Goal: Navigation & Orientation: Go to known website

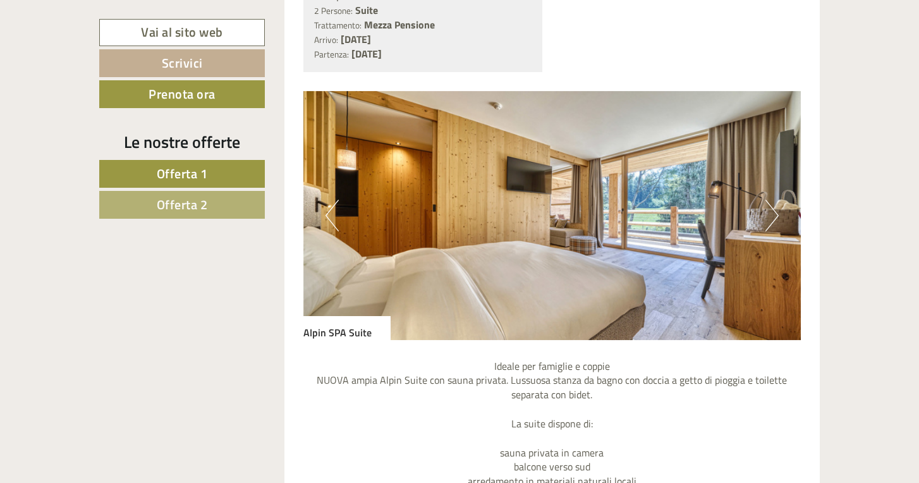
scroll to position [799, 0]
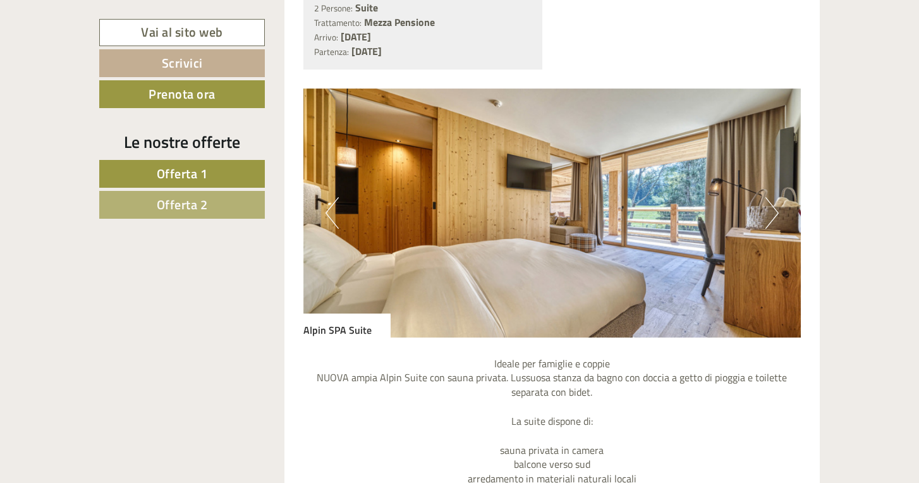
click at [779, 205] on img at bounding box center [552, 212] width 498 height 249
click at [774, 205] on button "Next" at bounding box center [771, 213] width 13 height 32
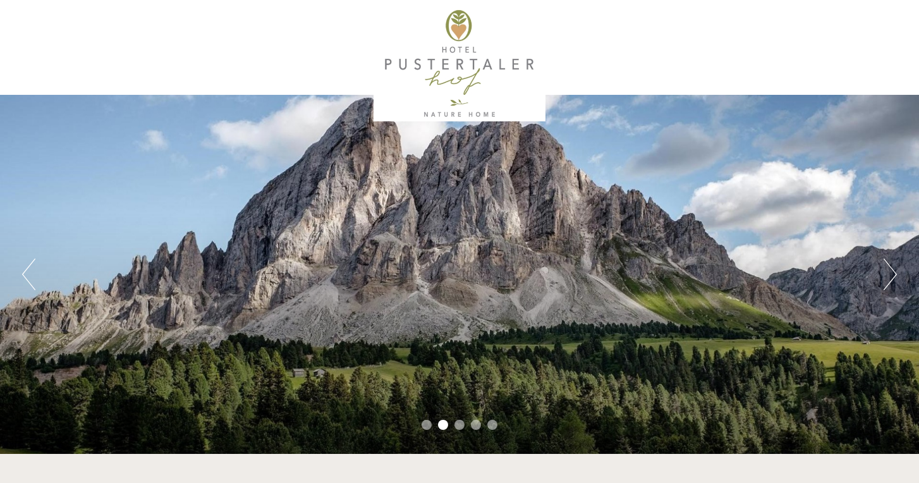
scroll to position [0, 0]
click at [436, 75] on div at bounding box center [460, 63] width 708 height 115
click at [447, 59] on div at bounding box center [460, 63] width 708 height 115
click at [461, 28] on div at bounding box center [460, 63] width 708 height 115
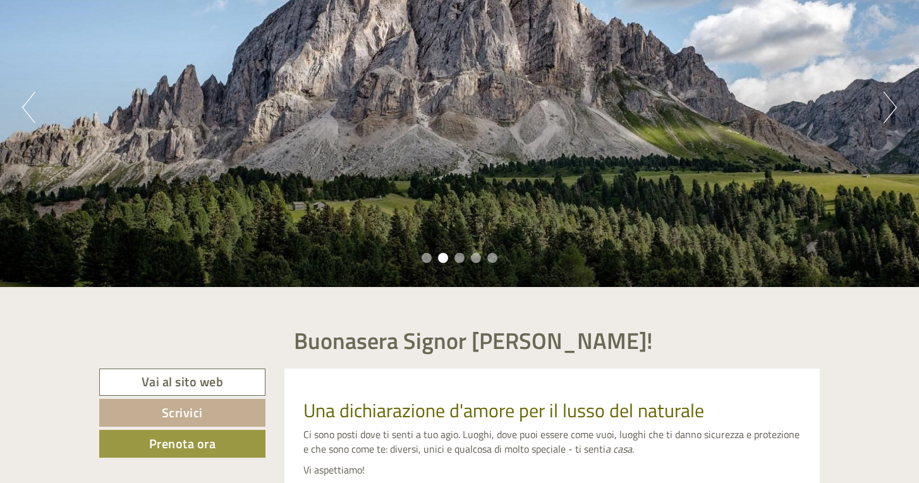
scroll to position [485, 0]
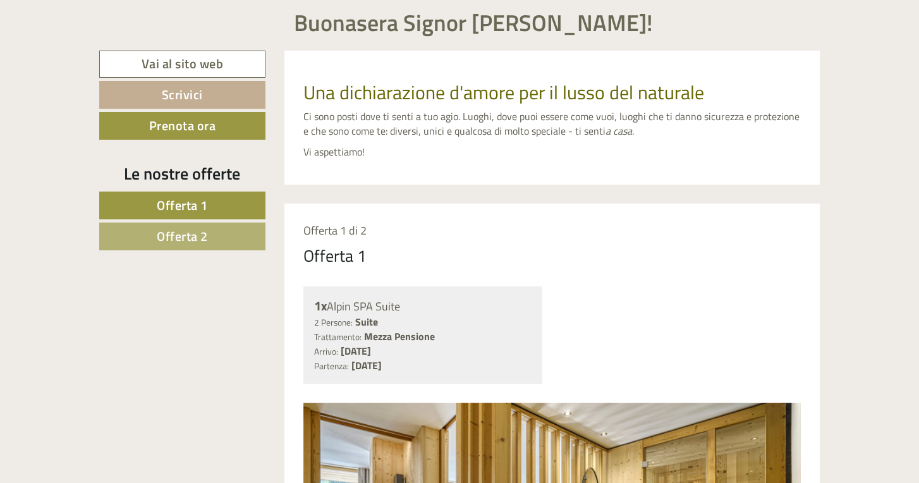
click at [205, 63] on link "Vai al sito web" at bounding box center [182, 64] width 166 height 27
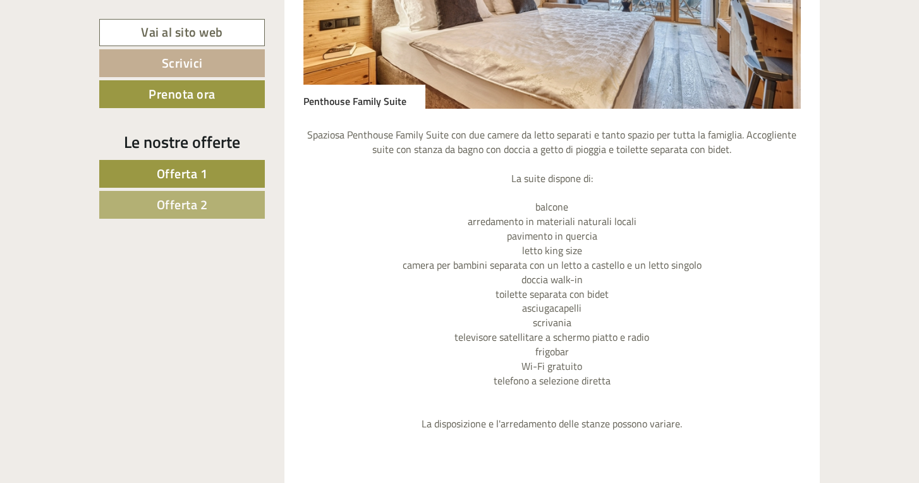
scroll to position [1875, 0]
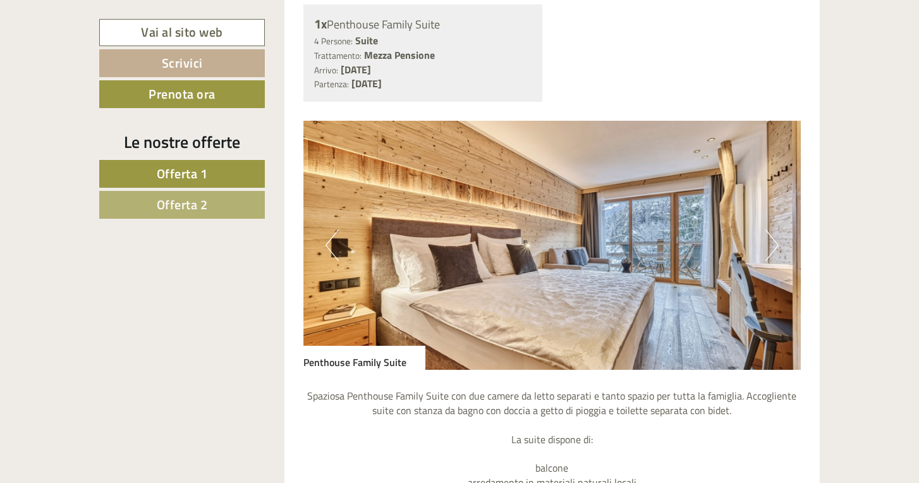
click at [764, 224] on img at bounding box center [552, 245] width 498 height 249
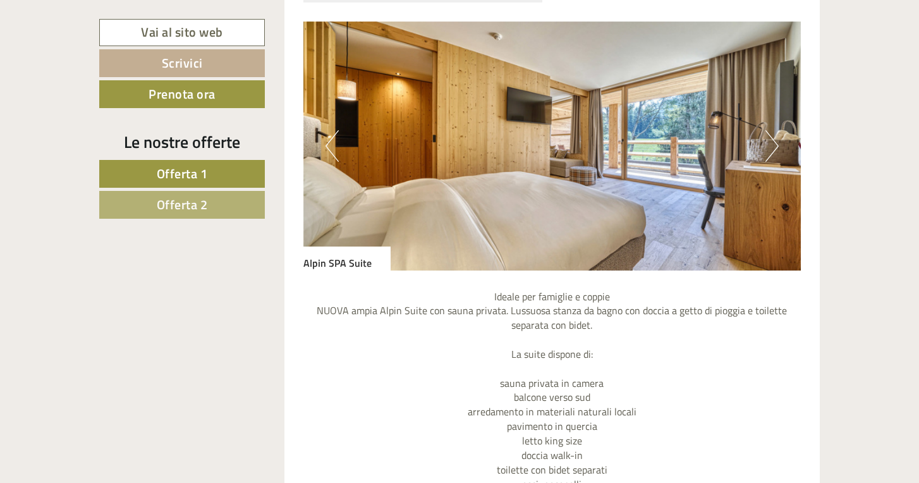
scroll to position [733, 0]
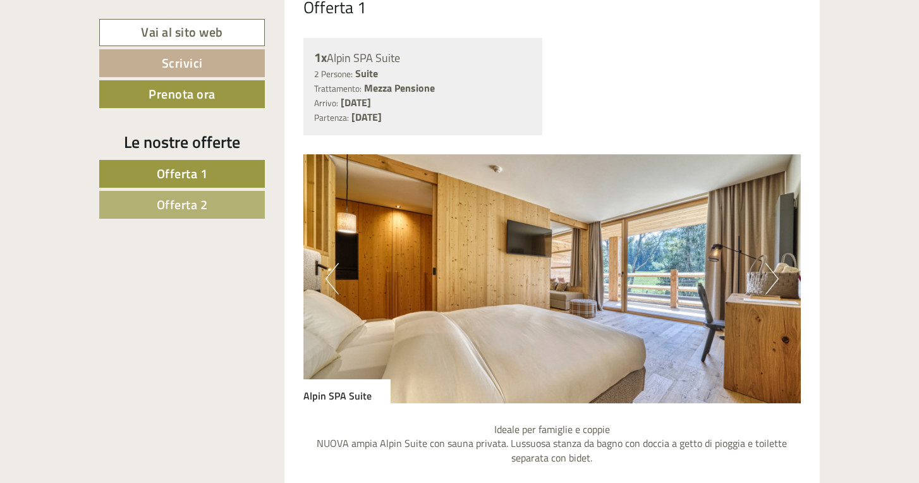
click at [773, 271] on button "Next" at bounding box center [771, 279] width 13 height 32
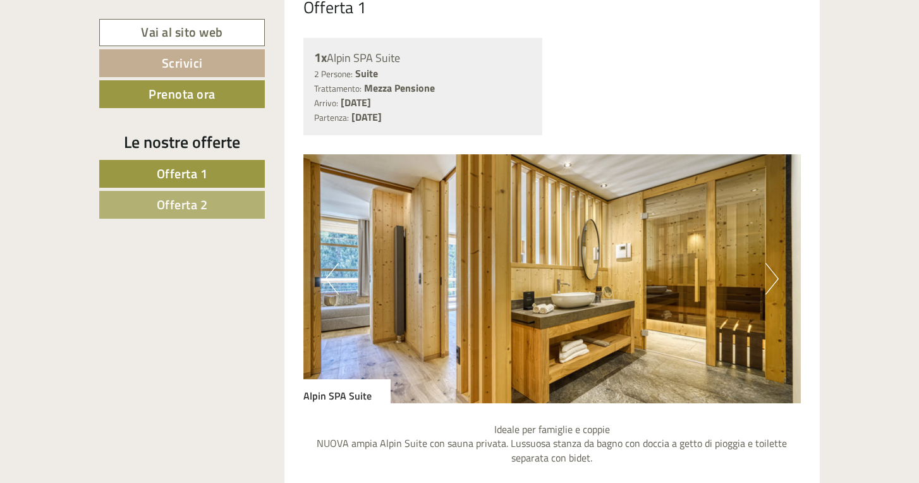
click at [773, 270] on button "Next" at bounding box center [771, 279] width 13 height 32
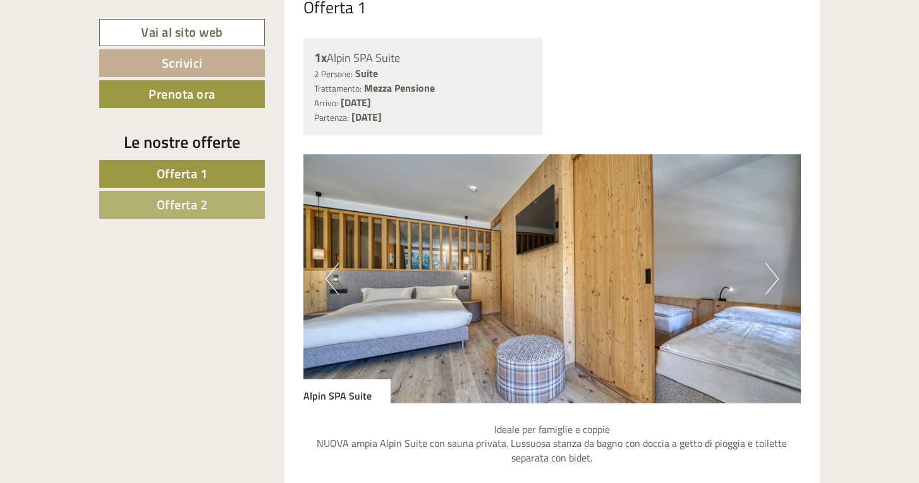
click at [773, 270] on button "Next" at bounding box center [771, 279] width 13 height 32
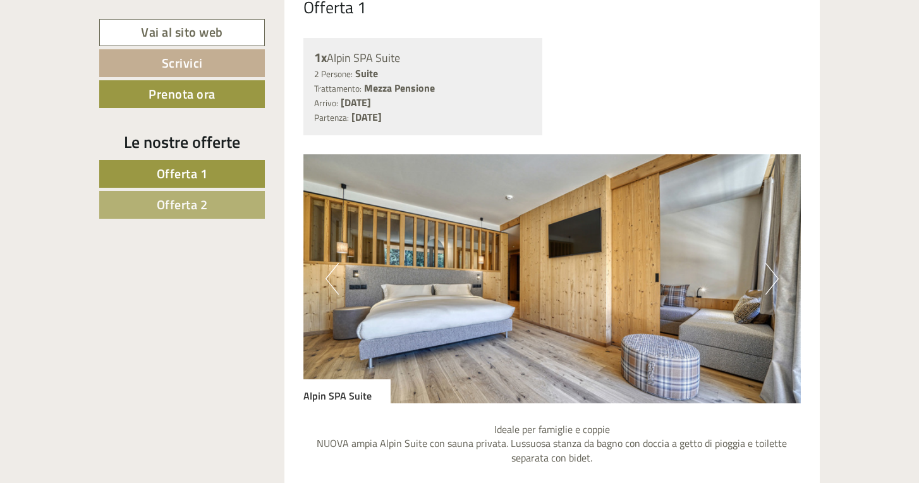
click at [773, 270] on button "Next" at bounding box center [771, 279] width 13 height 32
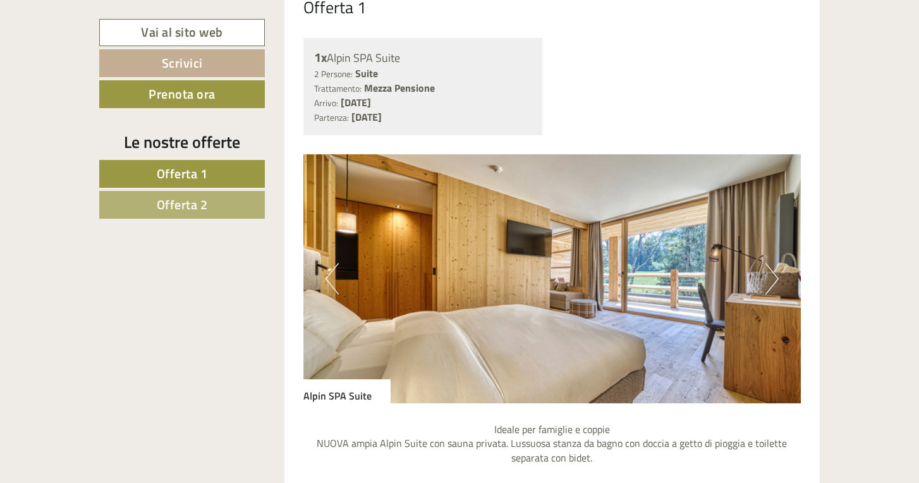
click at [773, 270] on button "Next" at bounding box center [771, 279] width 13 height 32
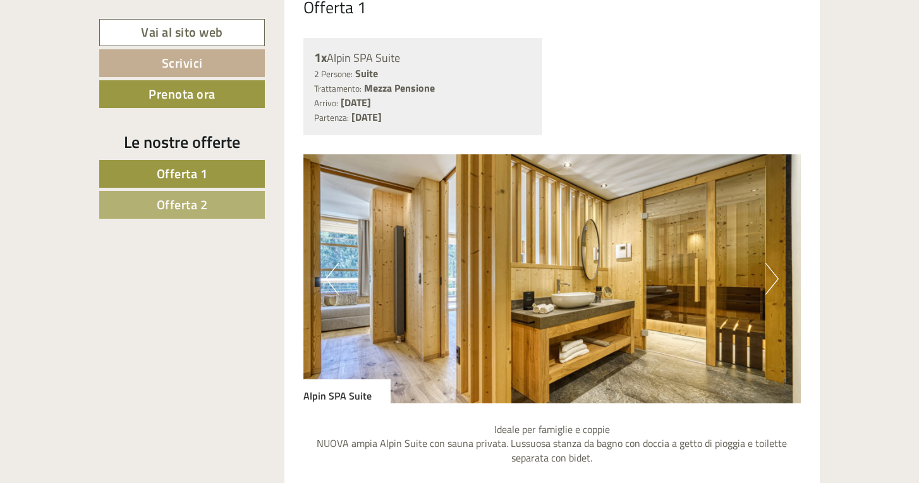
click at [773, 270] on button "Next" at bounding box center [771, 279] width 13 height 32
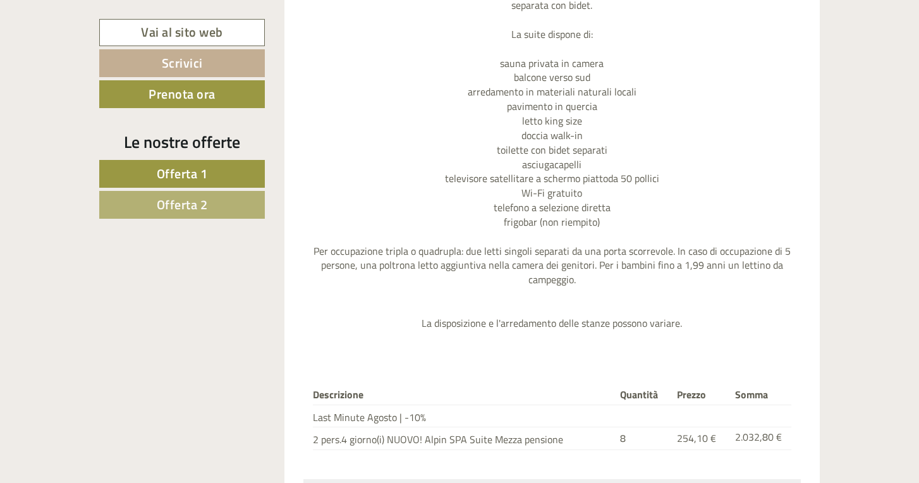
scroll to position [1325, 0]
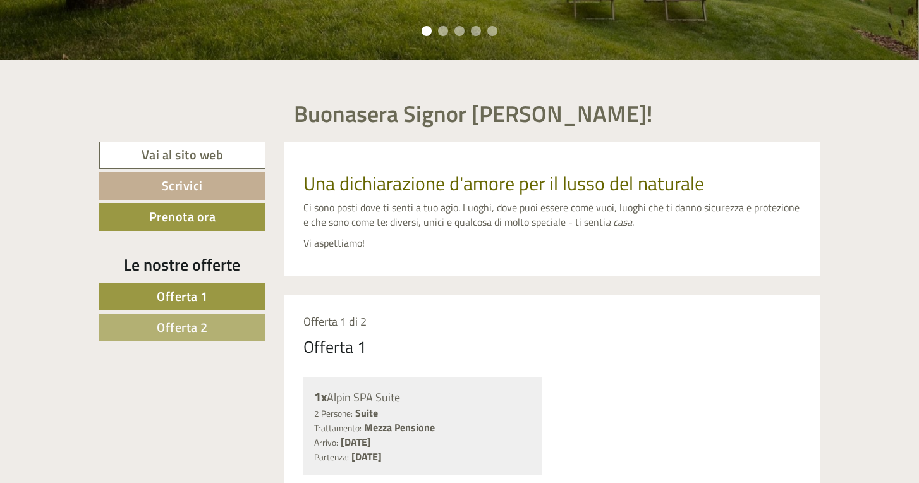
scroll to position [392, 0]
